Goal: Transaction & Acquisition: Purchase product/service

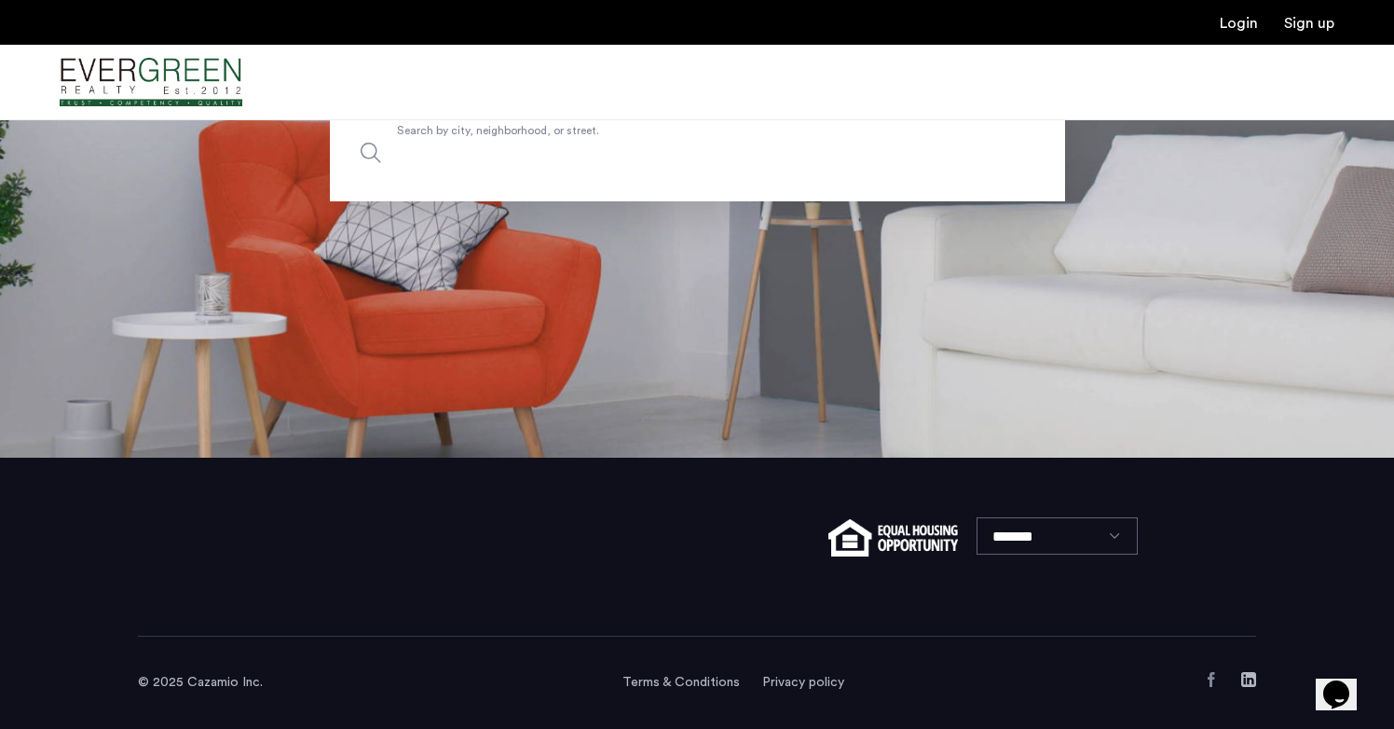
click at [688, 176] on input "Search by city, neighborhood, or street." at bounding box center [697, 152] width 735 height 97
click at [526, 65] on div at bounding box center [697, 82] width 1394 height 75
click at [158, 71] on img "Cazamio Logo" at bounding box center [151, 83] width 183 height 70
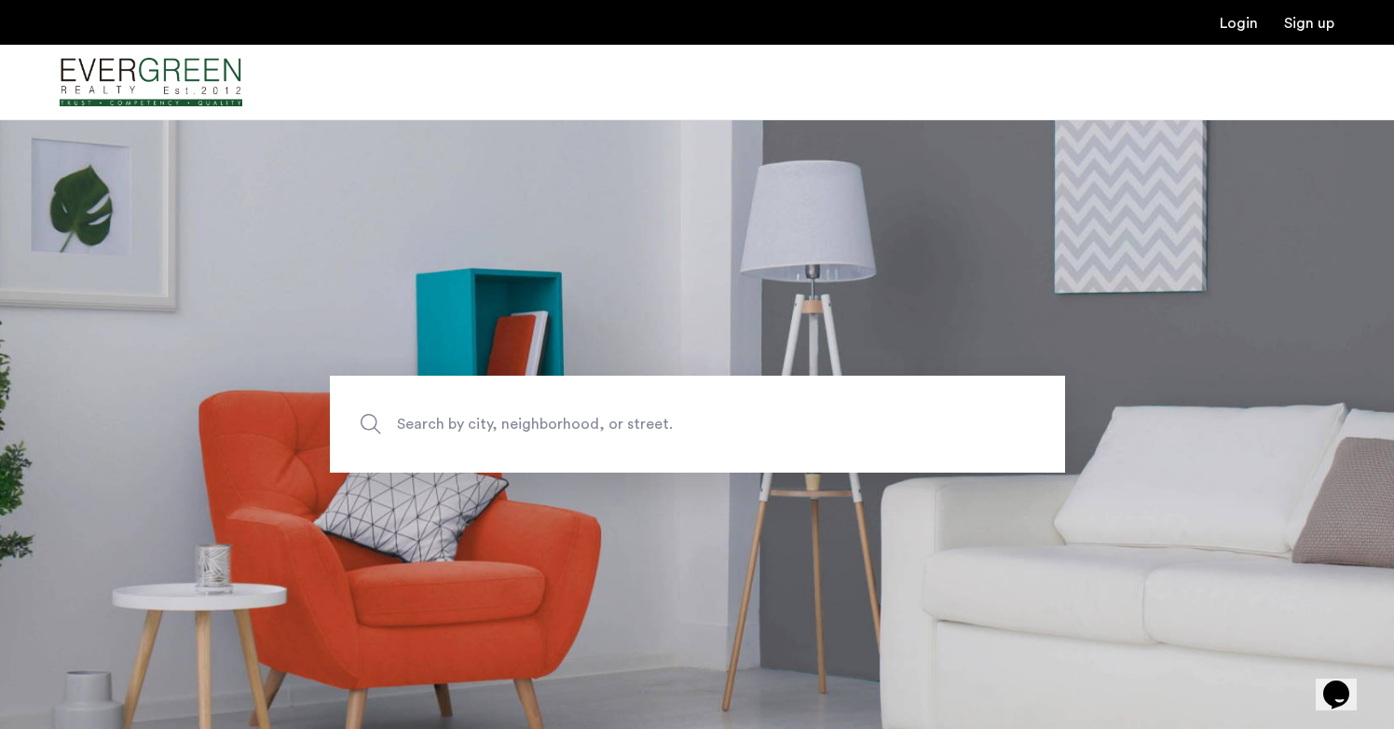
click at [252, 97] on div at bounding box center [697, 82] width 1394 height 75
click at [1227, 31] on link "Login" at bounding box center [1239, 23] width 38 height 15
click at [473, 428] on span "Search by city, neighborhood, or street." at bounding box center [654, 424] width 514 height 25
click at [473, 428] on input "Search by city, neighborhood, or street." at bounding box center [697, 423] width 735 height 97
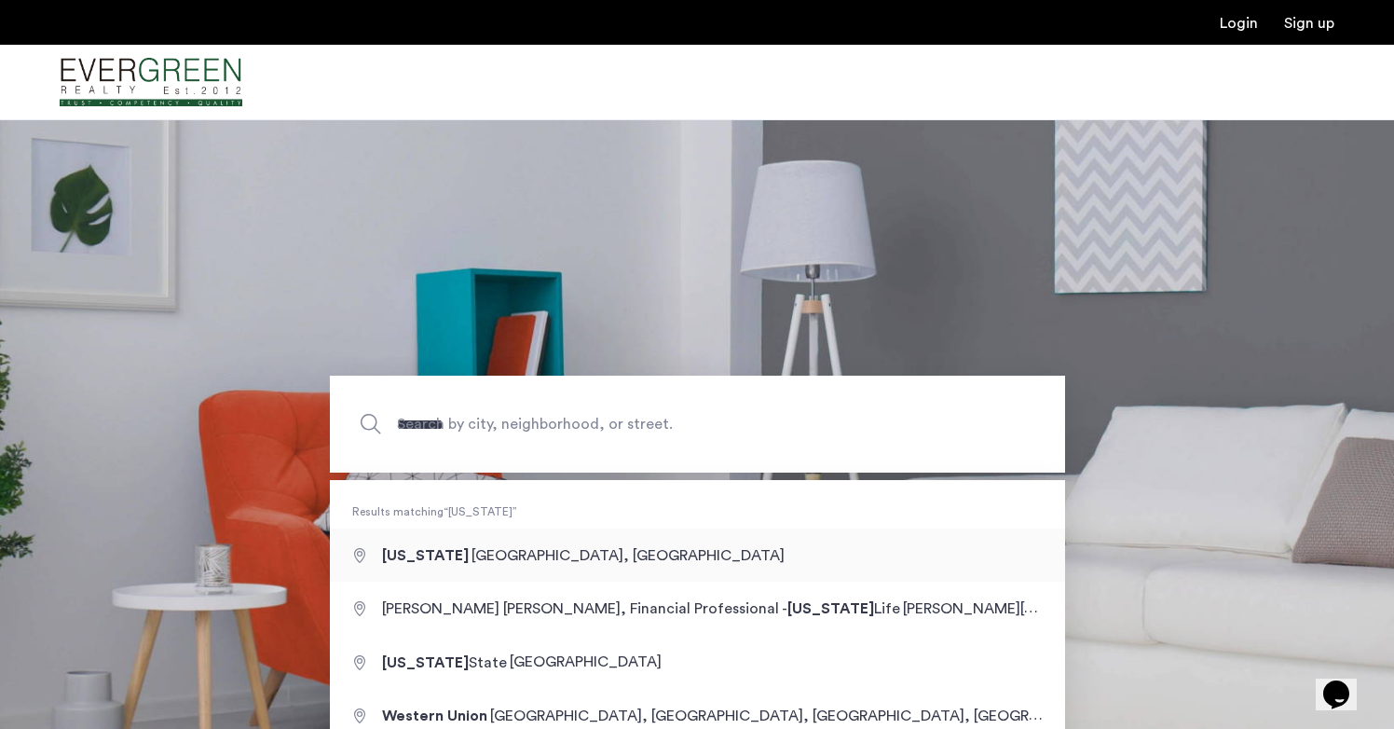
type input "**********"
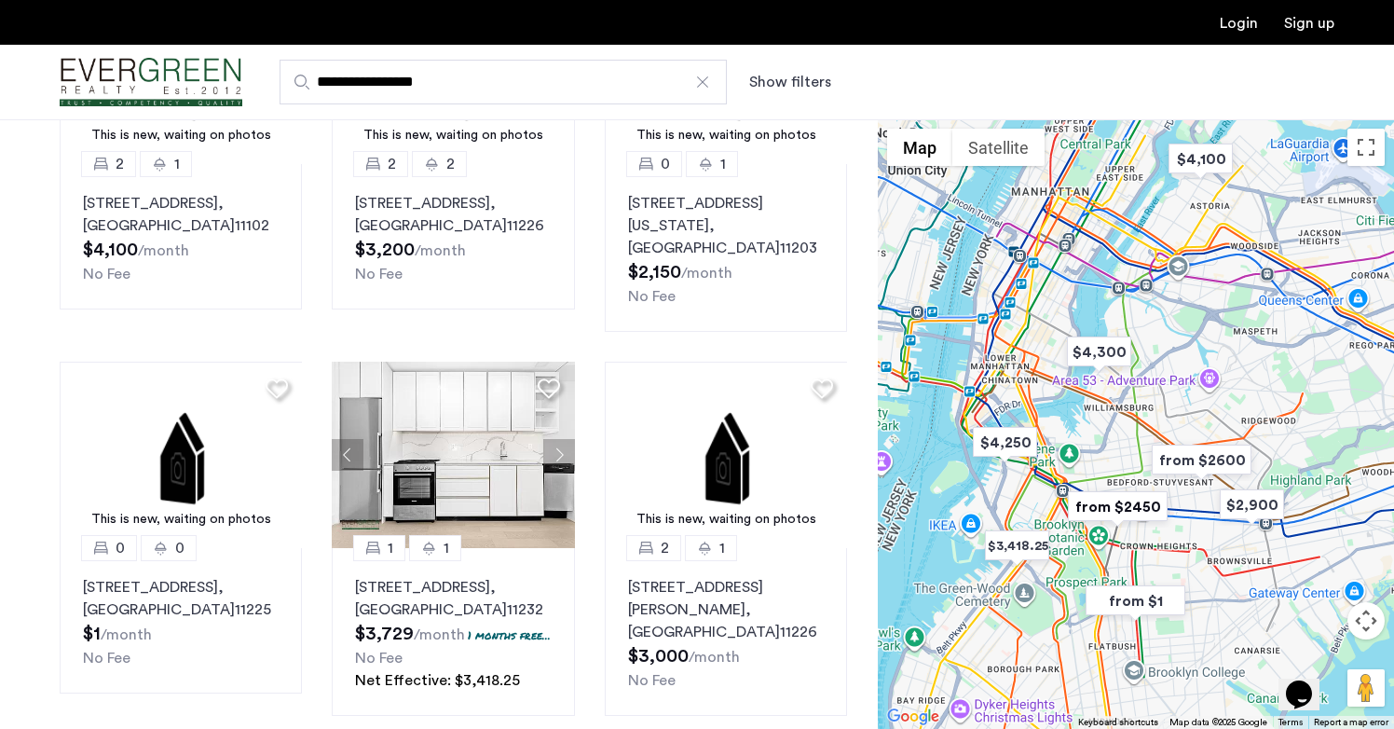
scroll to position [1139, 0]
